Goal: Complete application form

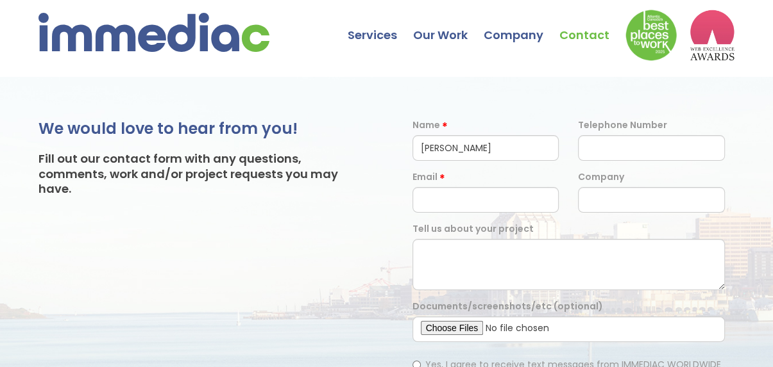
type input "[PERSON_NAME]"
click at [628, 149] on input "text" at bounding box center [651, 148] width 147 height 26
paste input "3340073326"
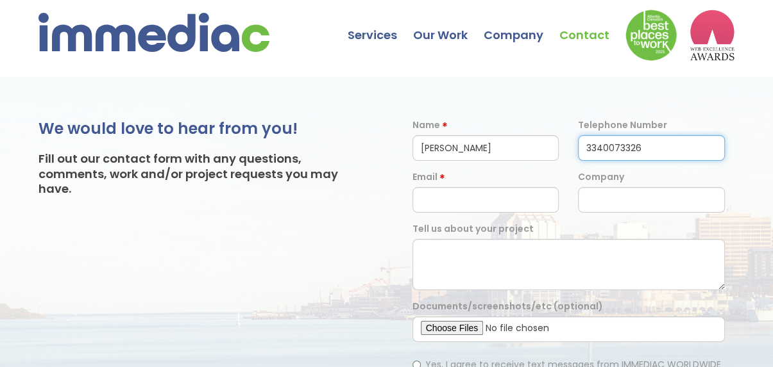
type input "3340073326"
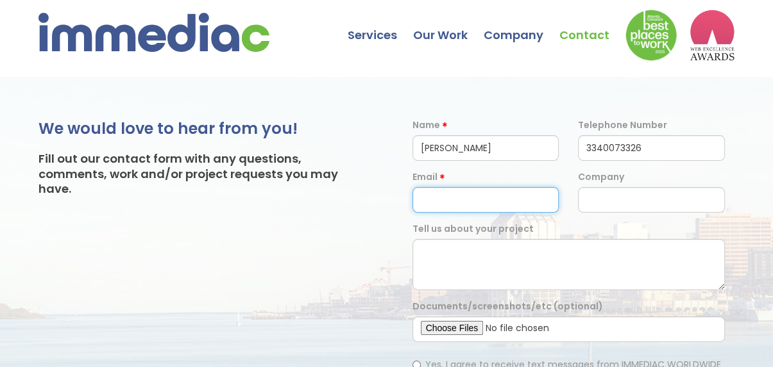
click at [431, 203] on input "email" at bounding box center [485, 200] width 147 height 26
paste input "[EMAIL_ADDRESS][DOMAIN_NAME]"
type input "[EMAIL_ADDRESS][DOMAIN_NAME]"
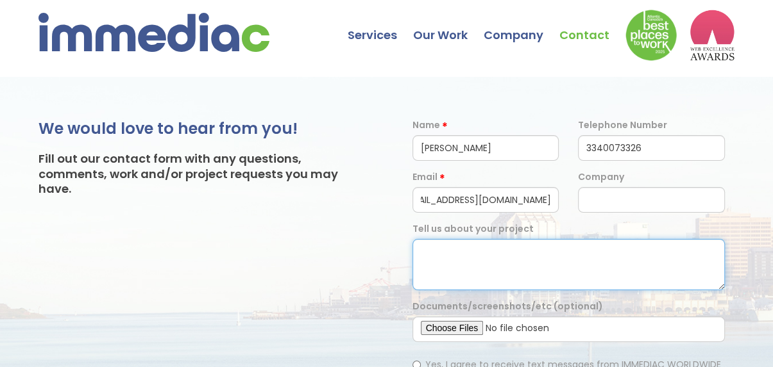
click at [510, 262] on textarea at bounding box center [568, 264] width 312 height 51
paste textarea "Hello, Our free homepage design service offer is a great way for you to see how…"
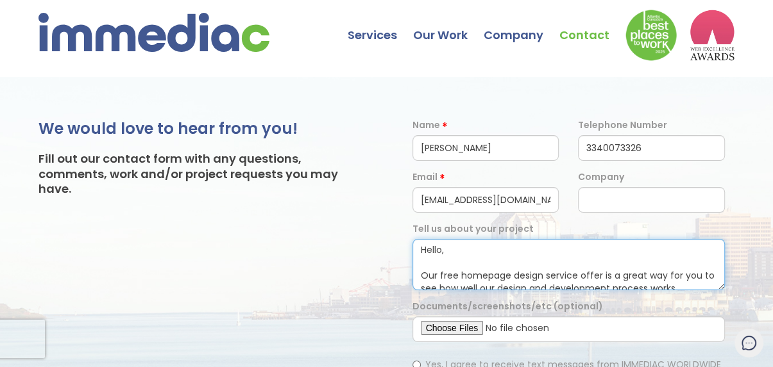
scroll to position [287, 0]
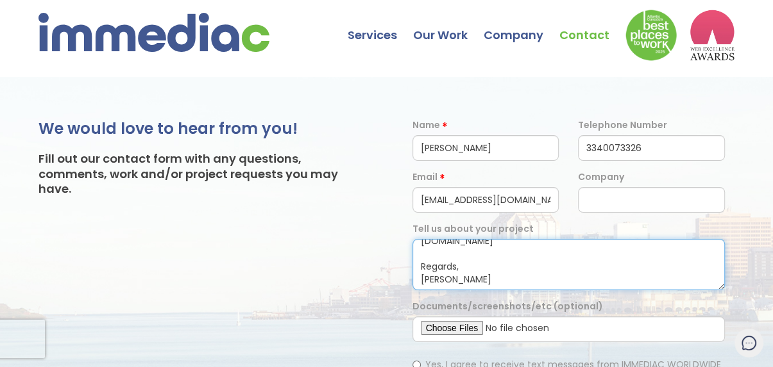
type textarea "Hello, Our free homepage design service offer is a great way for you to see how…"
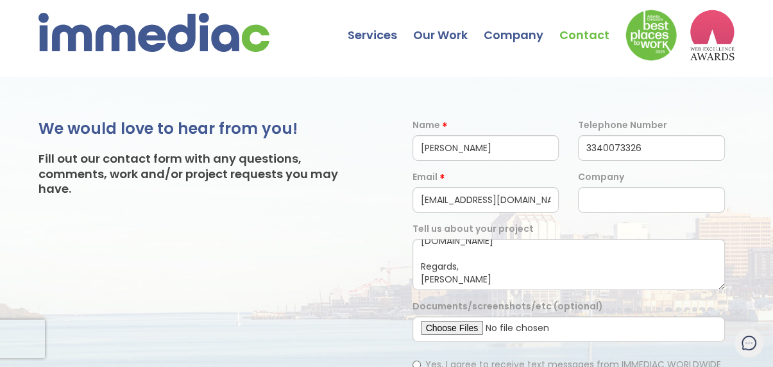
click at [598, 185] on div "Company" at bounding box center [651, 192] width 166 height 42
click at [611, 193] on input "text" at bounding box center [651, 200] width 147 height 26
paste input "Webgrity"
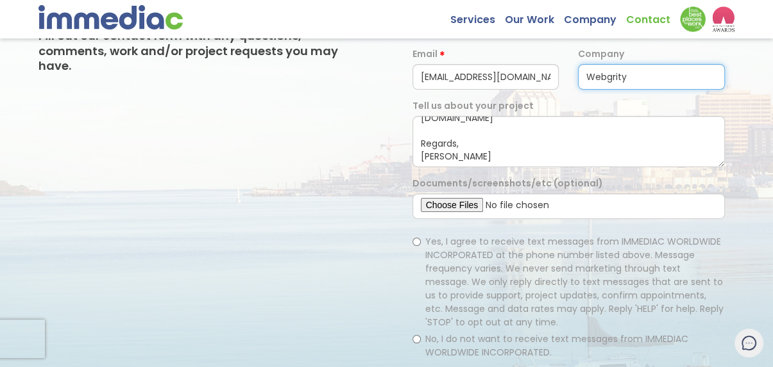
scroll to position [128, 0]
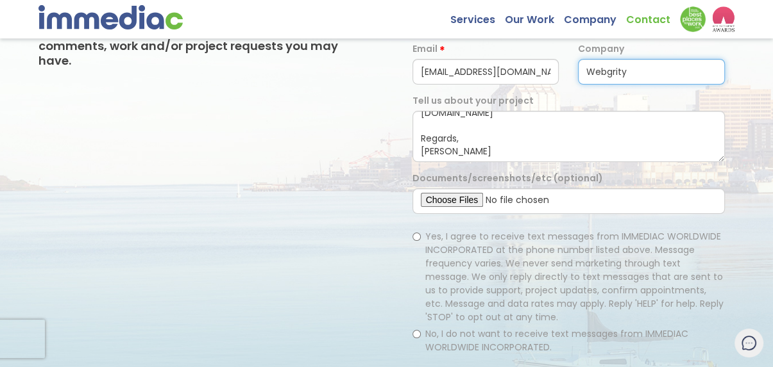
type input "Webgrity"
click at [423, 234] on label "Yes, I agree to receive text messages from IMMEDIAC WORLDWIDE INCORPORATED at t…" at bounding box center [568, 277] width 312 height 94
click at [421, 234] on input "Yes, I agree to receive text messages from IMMEDIAC WORLDWIDE INCORPORATED at t…" at bounding box center [416, 237] width 8 height 8
radio input "true"
click at [442, 328] on span "No, I do not want to receive text messages from IMMEDIAC WORLDWIDE INCORPORATED." at bounding box center [556, 341] width 263 height 26
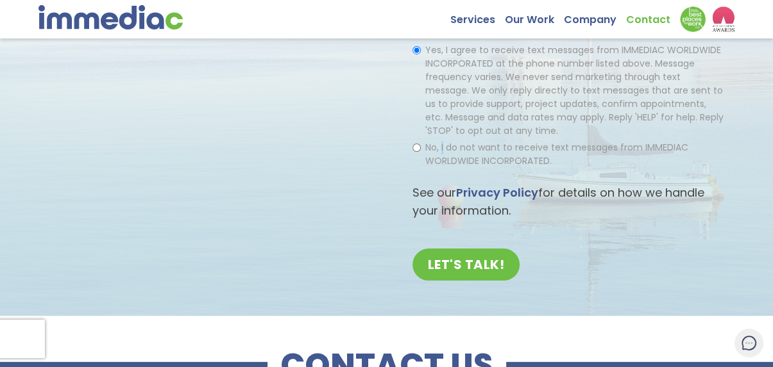
scroll to position [321, 0]
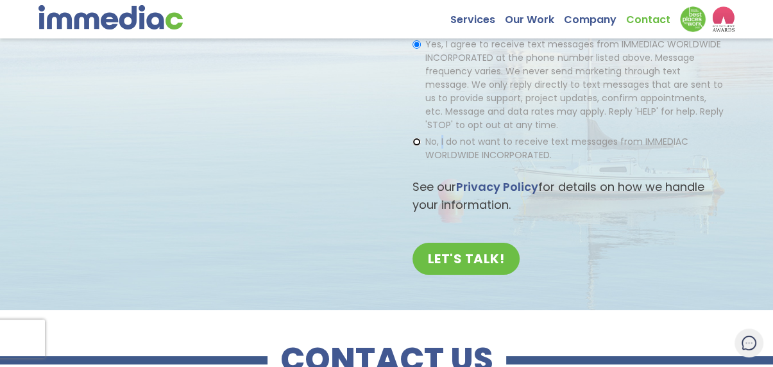
click at [419, 138] on input "No, I do not want to receive text messages from IMMEDIAC WORLDWIDE INCORPORATED." at bounding box center [416, 142] width 8 height 8
radio input "true"
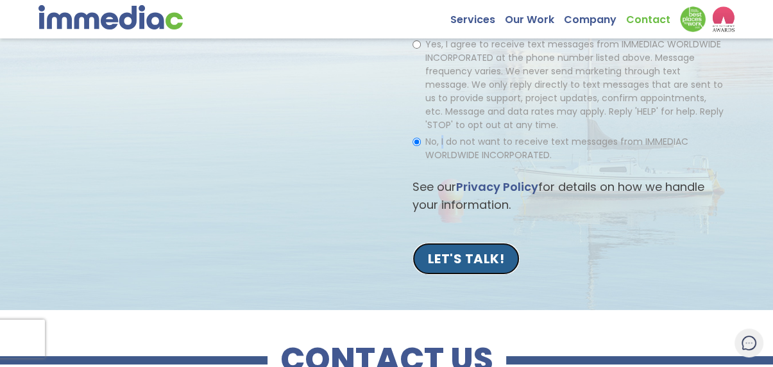
click at [476, 260] on input "LET'S TALK!" at bounding box center [466, 259] width 108 height 32
